Goal: Navigation & Orientation: Understand site structure

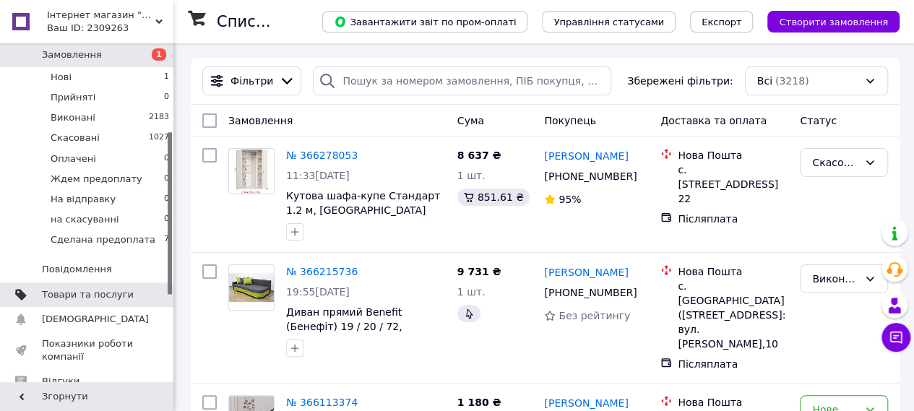
scroll to position [217, 0]
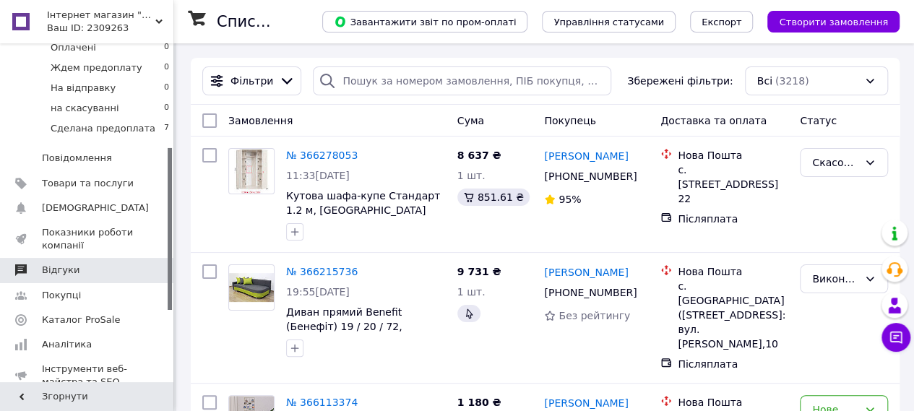
click at [64, 264] on span "Відгуки" at bounding box center [61, 270] width 38 height 13
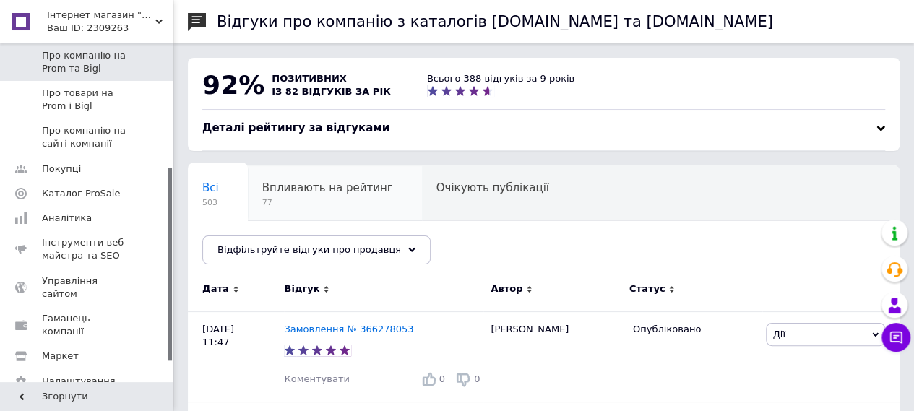
click at [286, 186] on span "Впливають на рейтинг" at bounding box center [327, 187] width 131 height 13
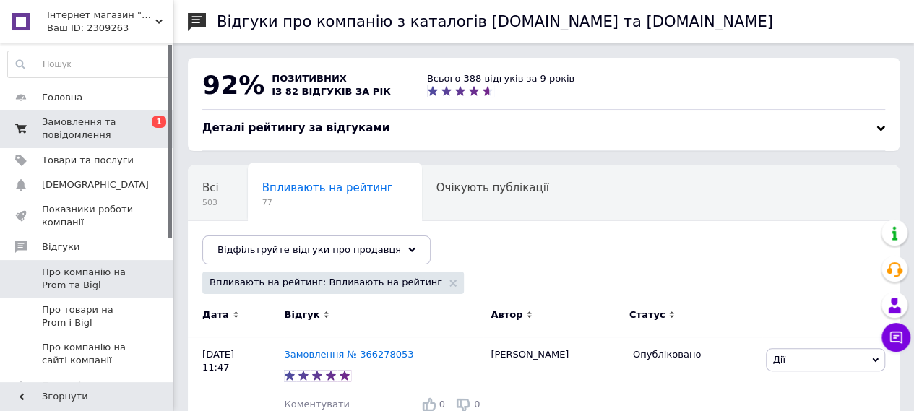
click at [79, 118] on span "Замовлення та повідомлення" at bounding box center [88, 129] width 92 height 26
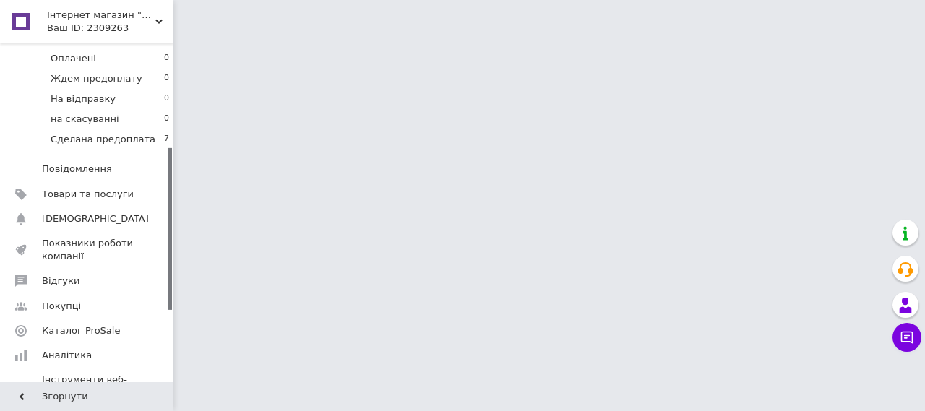
scroll to position [217, 0]
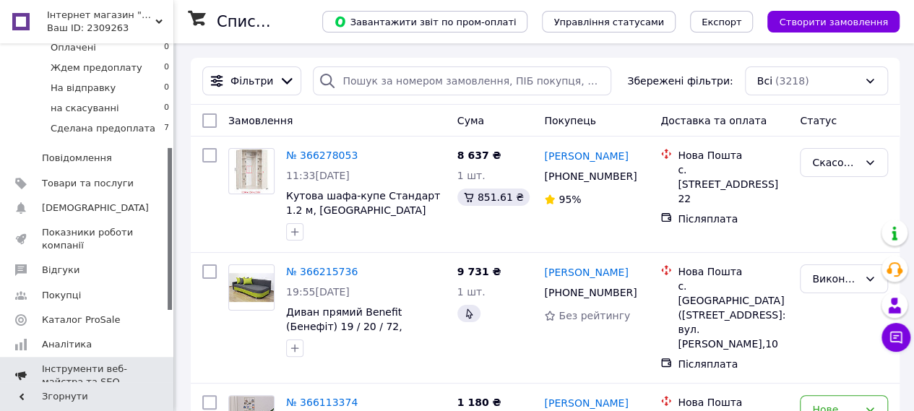
click at [81, 226] on span "Показники роботи компанії" at bounding box center [88, 239] width 92 height 26
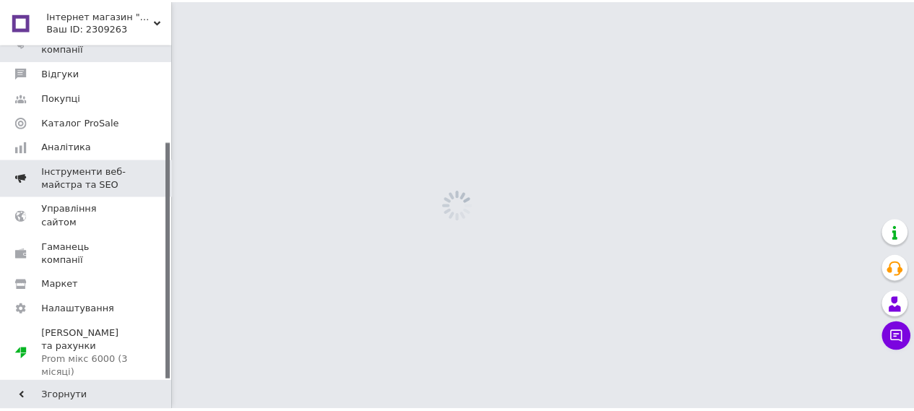
scroll to position [139, 0]
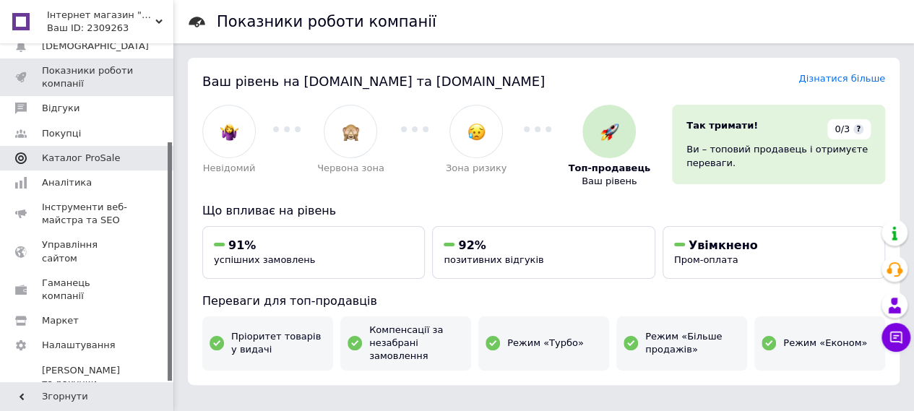
click at [79, 155] on span "Каталог ProSale" at bounding box center [81, 158] width 78 height 13
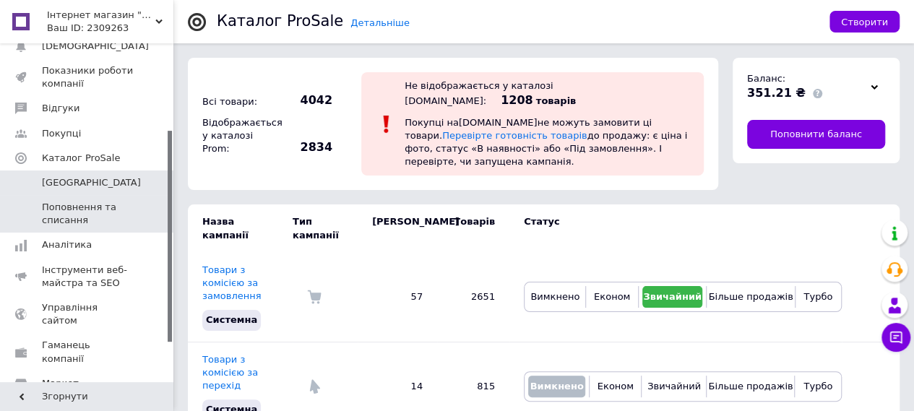
click at [69, 210] on span "Поповнення та списання" at bounding box center [88, 214] width 92 height 26
